Goal: Find specific page/section: Find specific page/section

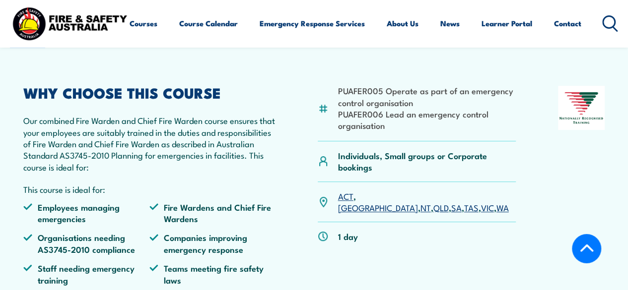
scroll to position [248, 0]
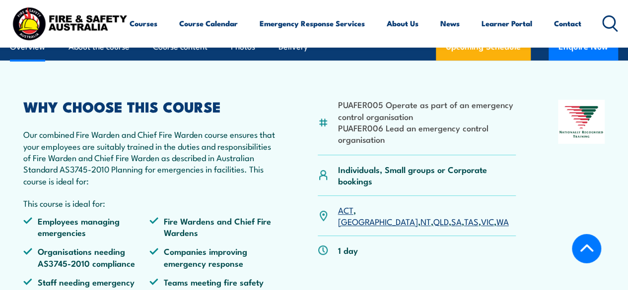
click at [371, 215] on link "[GEOGRAPHIC_DATA]" at bounding box center [378, 221] width 80 height 12
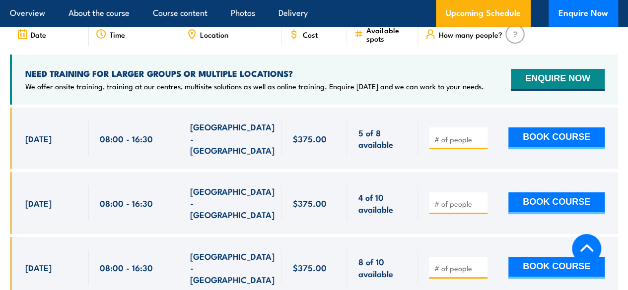
scroll to position [1813, 0]
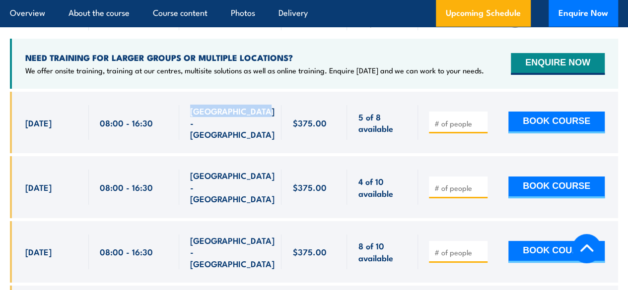
drag, startPoint x: 186, startPoint y: 126, endPoint x: 264, endPoint y: 134, distance: 78.4
click at [264, 134] on div "[GEOGRAPHIC_DATA] - [GEOGRAPHIC_DATA]" at bounding box center [230, 123] width 103 height 62
copy span "[GEOGRAPHIC_DATA] - [GEOGRAPHIC_DATA]"
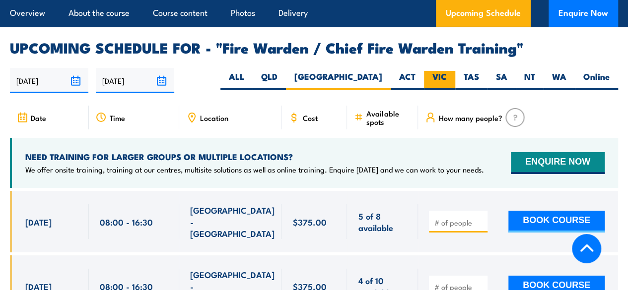
click at [438, 86] on label "VIC" at bounding box center [439, 80] width 31 height 19
click at [447, 77] on input "VIC" at bounding box center [450, 74] width 6 height 6
radio input "true"
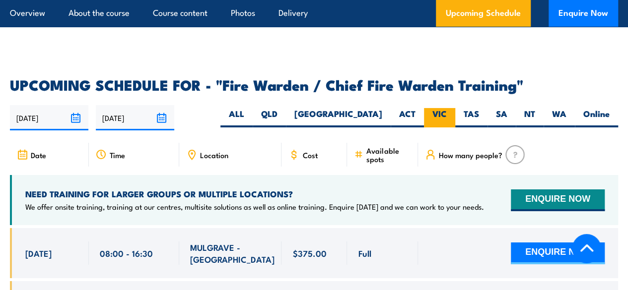
scroll to position [1664, 0]
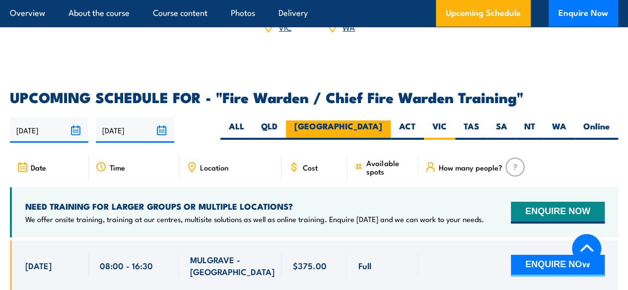
drag, startPoint x: 352, startPoint y: 135, endPoint x: 358, endPoint y: 135, distance: 6.0
click at [353, 135] on div "ALL QLD NSW ACT VIC TAS SA" at bounding box center [419, 130] width 398 height 19
click at [368, 134] on label "[GEOGRAPHIC_DATA]" at bounding box center [338, 130] width 105 height 19
click at [382, 127] on input "[GEOGRAPHIC_DATA]" at bounding box center [385, 124] width 6 height 6
radio input "true"
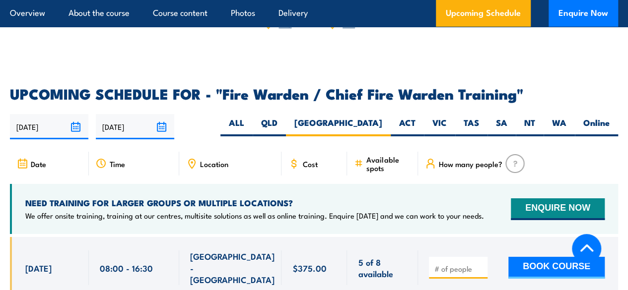
scroll to position [1664, 0]
